Goal: Use online tool/utility: Utilize a website feature to perform a specific function

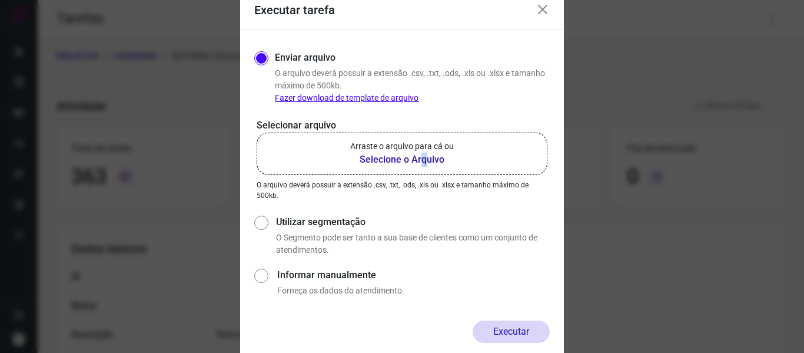
click at [422, 158] on b "Selecione o Arquivo" at bounding box center [402, 159] width 104 height 14
click at [427, 150] on p "Arraste o arquivo para cá ou" at bounding box center [402, 146] width 104 height 12
click at [0, 0] on input "Arraste o arquivo para cá ou Selecione o Arquivo" at bounding box center [0, 0] width 0 height 0
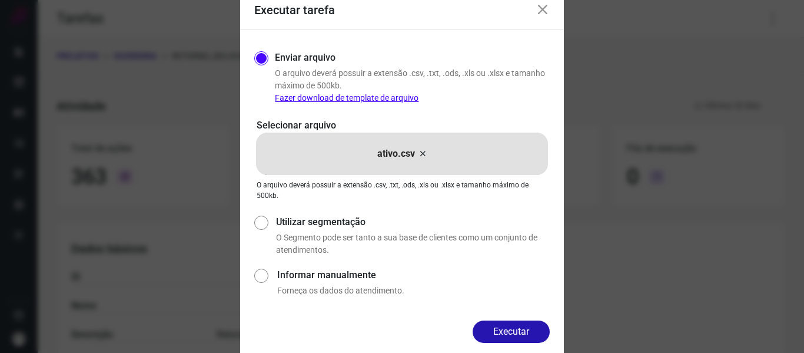
click at [530, 320] on button "Executar" at bounding box center [511, 331] width 77 height 22
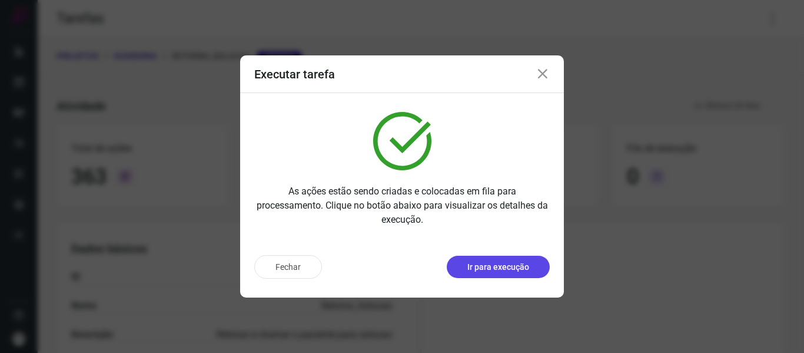
click at [481, 273] on button "Ir para execução" at bounding box center [498, 266] width 103 height 22
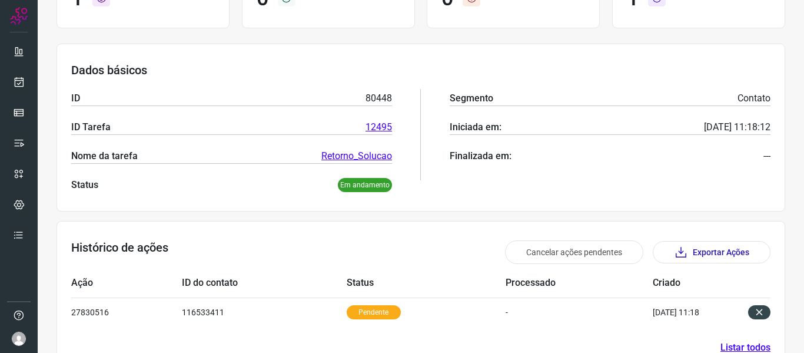
scroll to position [163, 0]
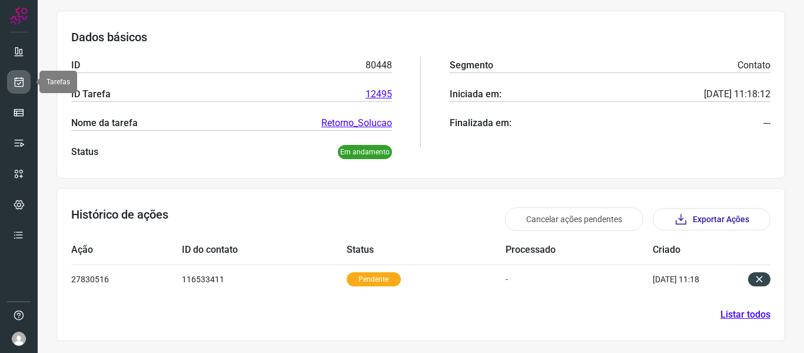
click at [18, 82] on icon at bounding box center [19, 82] width 12 height 12
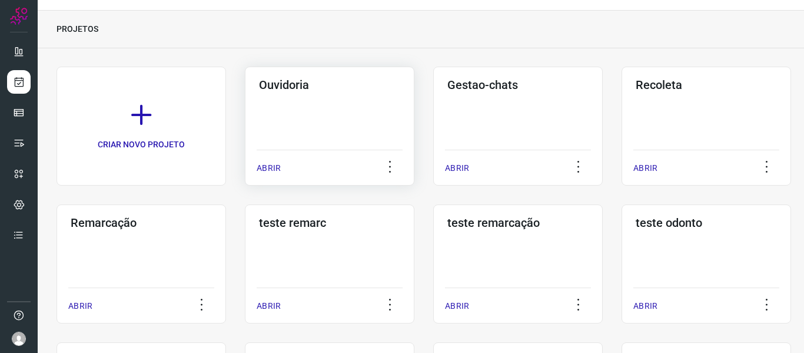
click at [279, 161] on div "ABRIR" at bounding box center [330, 163] width 146 height 29
click at [265, 165] on p "ABRIR" at bounding box center [269, 168] width 24 height 12
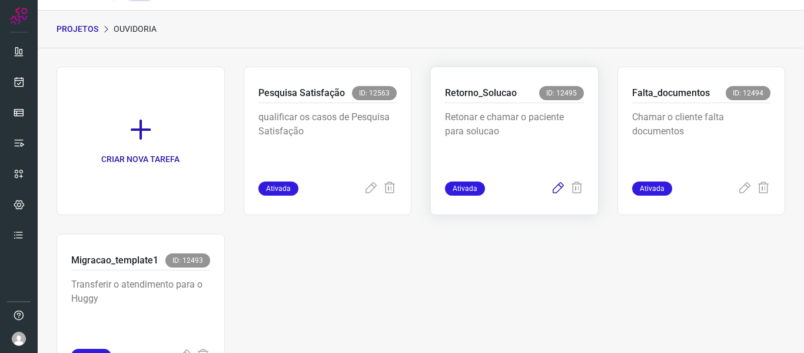
click at [551, 192] on icon at bounding box center [558, 188] width 14 height 14
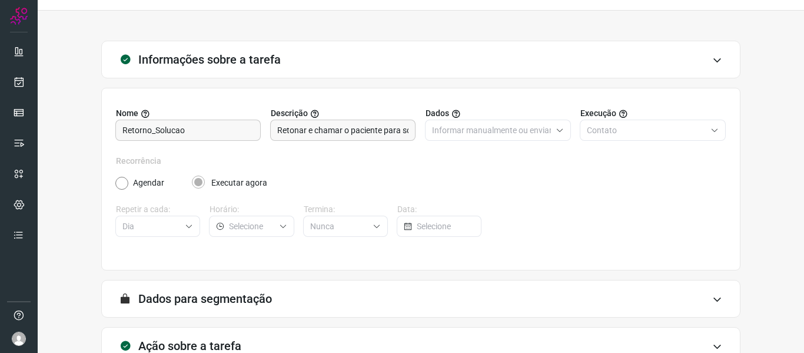
scroll to position [107, 0]
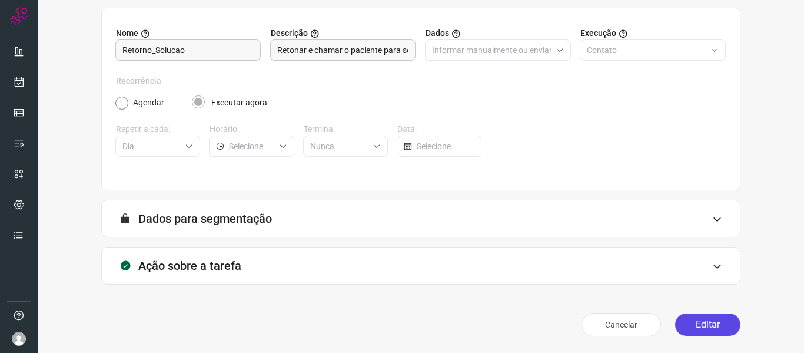
click at [704, 323] on button "Editar" at bounding box center [707, 324] width 65 height 22
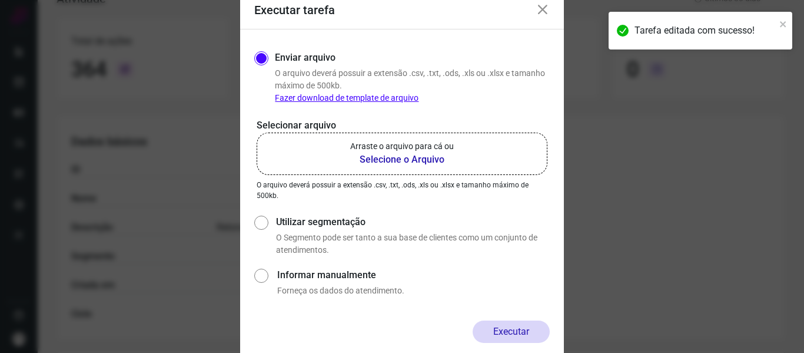
click at [413, 166] on b "Selecione o Arquivo" at bounding box center [402, 159] width 104 height 14
click at [0, 0] on input "Arraste o arquivo para cá ou Selecione o Arquivo" at bounding box center [0, 0] width 0 height 0
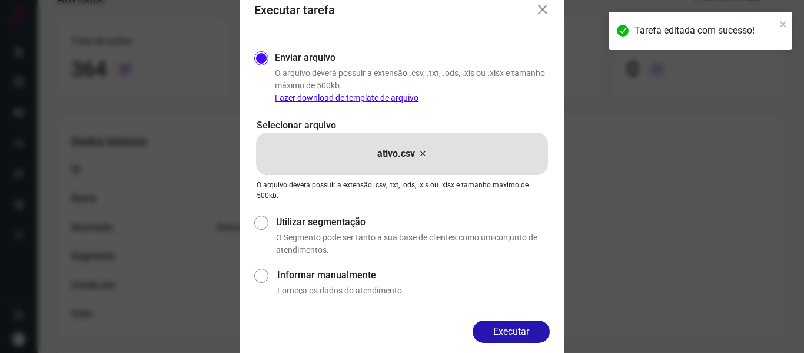
click at [515, 334] on button "Executar" at bounding box center [511, 331] width 77 height 22
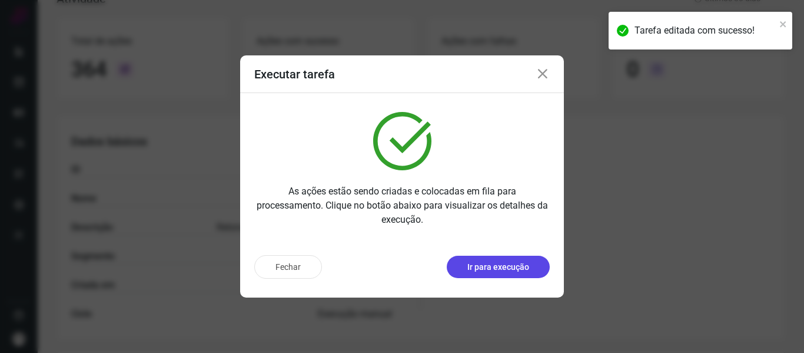
click at [508, 270] on p "Ir para execução" at bounding box center [498, 267] width 62 height 12
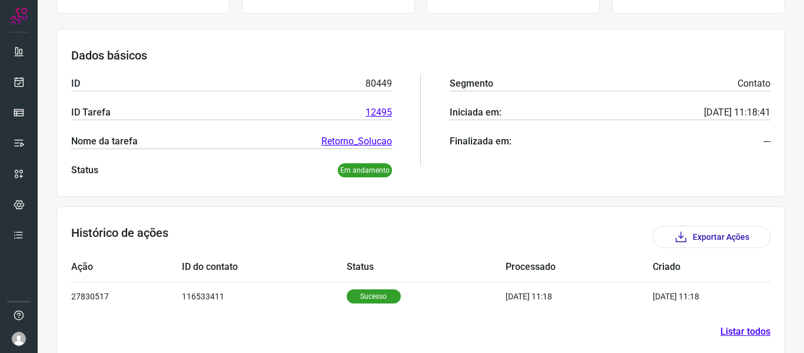
scroll to position [162, 0]
